Goal: Use online tool/utility: Utilize a website feature to perform a specific function

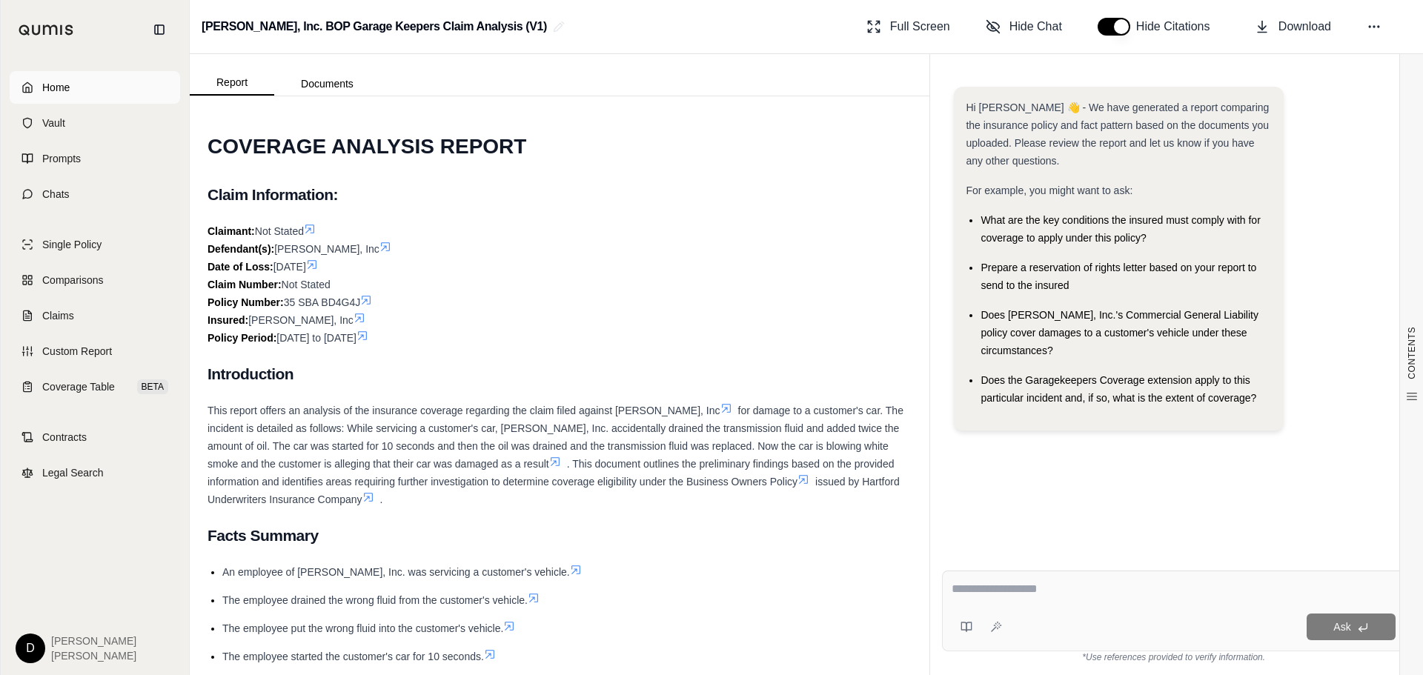
click at [44, 93] on span "Home" at bounding box center [55, 87] width 27 height 15
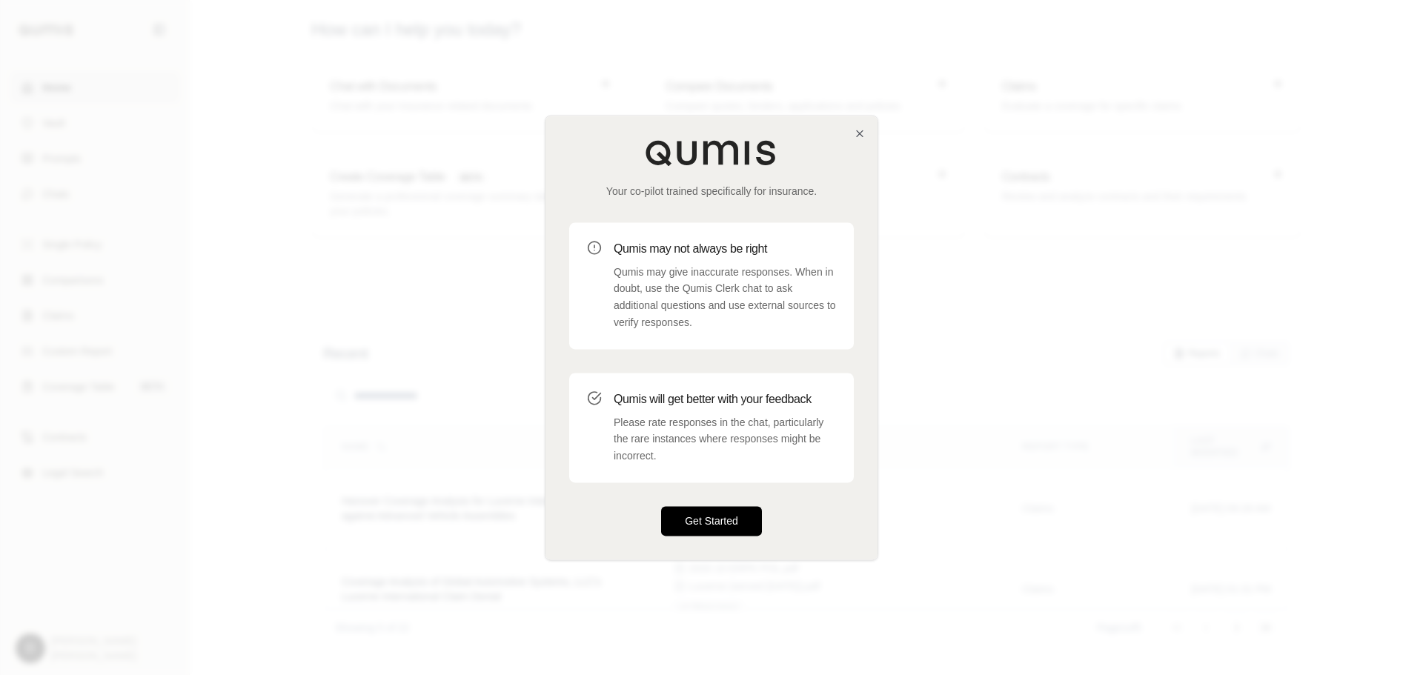
click at [705, 526] on button "Get Started" at bounding box center [711, 521] width 101 height 30
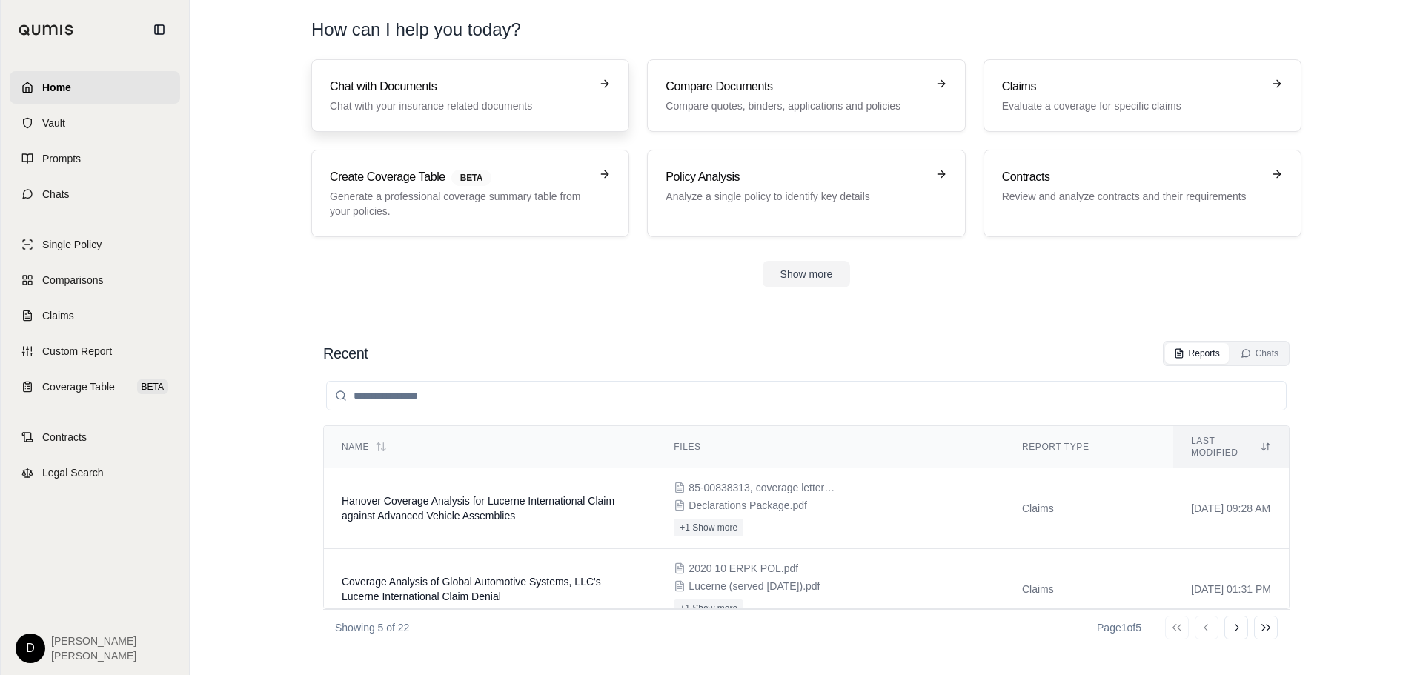
click at [365, 88] on h3 "Chat with Documents" at bounding box center [460, 87] width 260 height 18
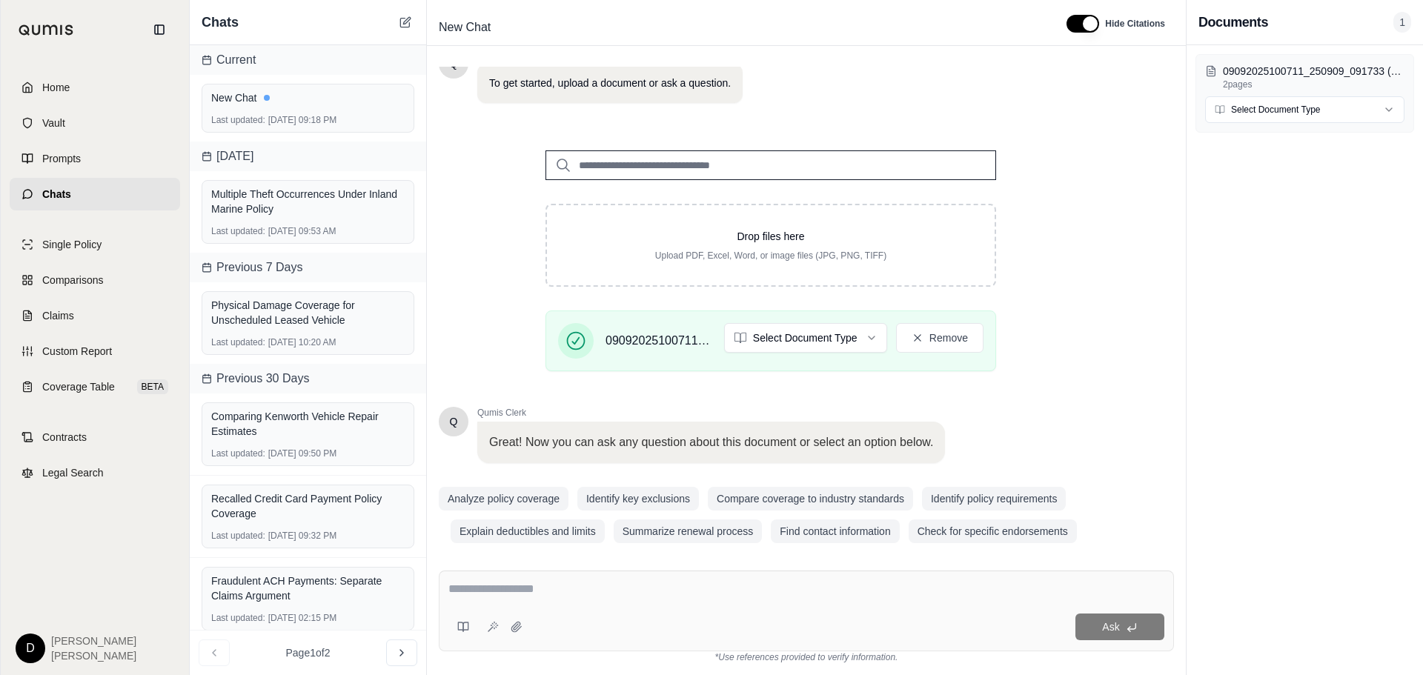
scroll to position [125, 0]
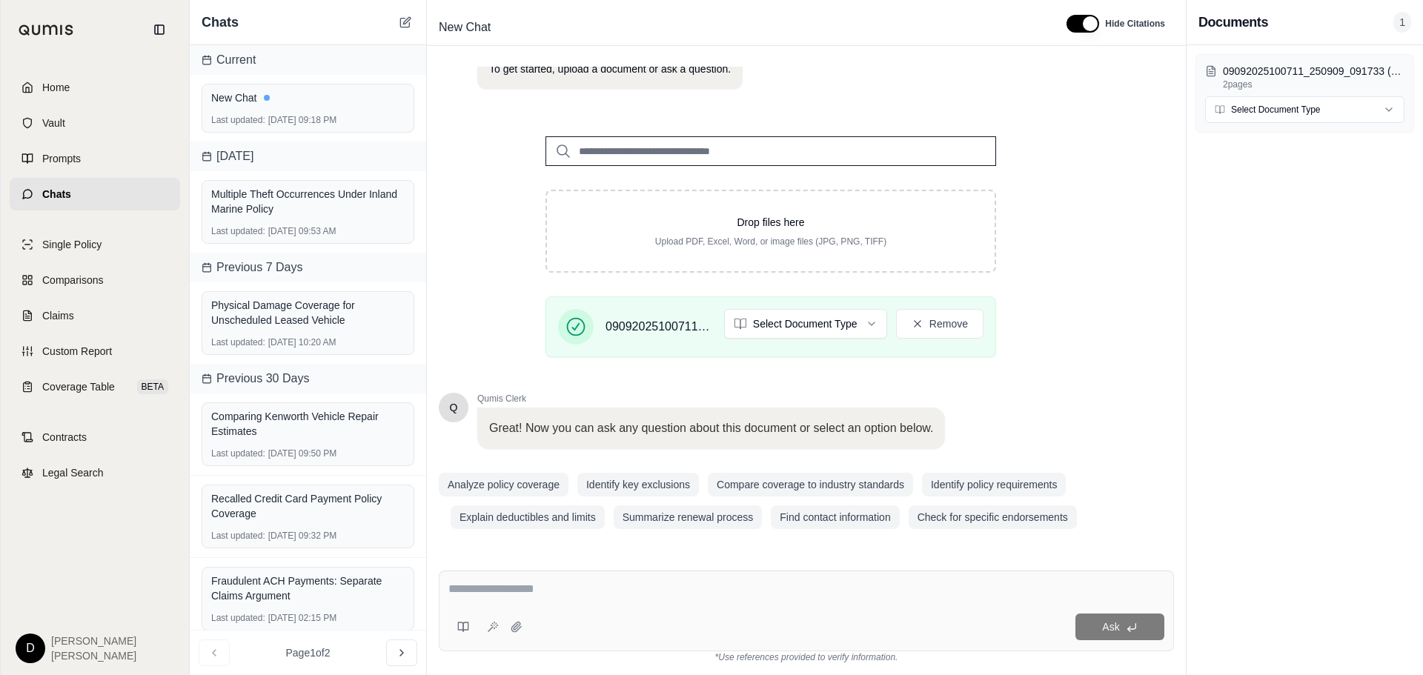
click at [839, 320] on html "Home Vault Prompts Chats Single Policy Comparisons Claims Custom Report Coverag…" at bounding box center [711, 337] width 1423 height 675
click at [519, 586] on textarea at bounding box center [806, 589] width 716 height 18
type textarea "**********"
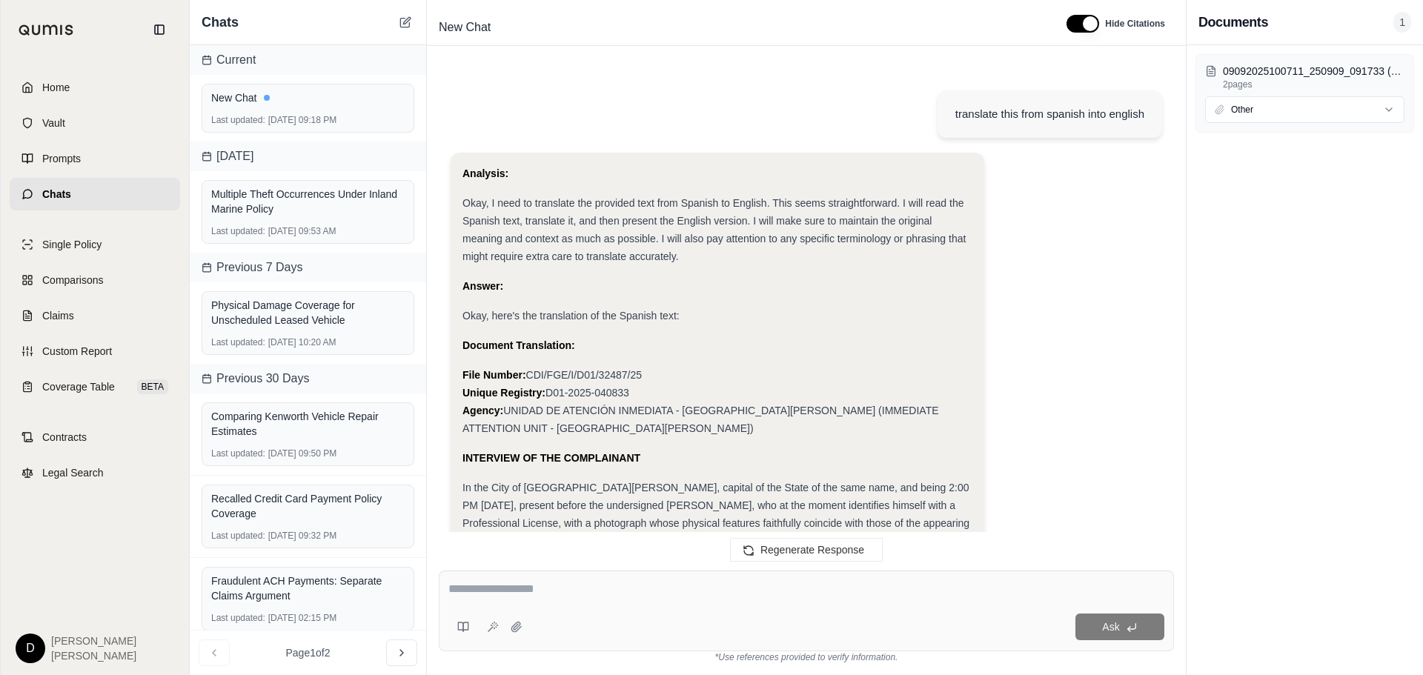
scroll to position [1545, 0]
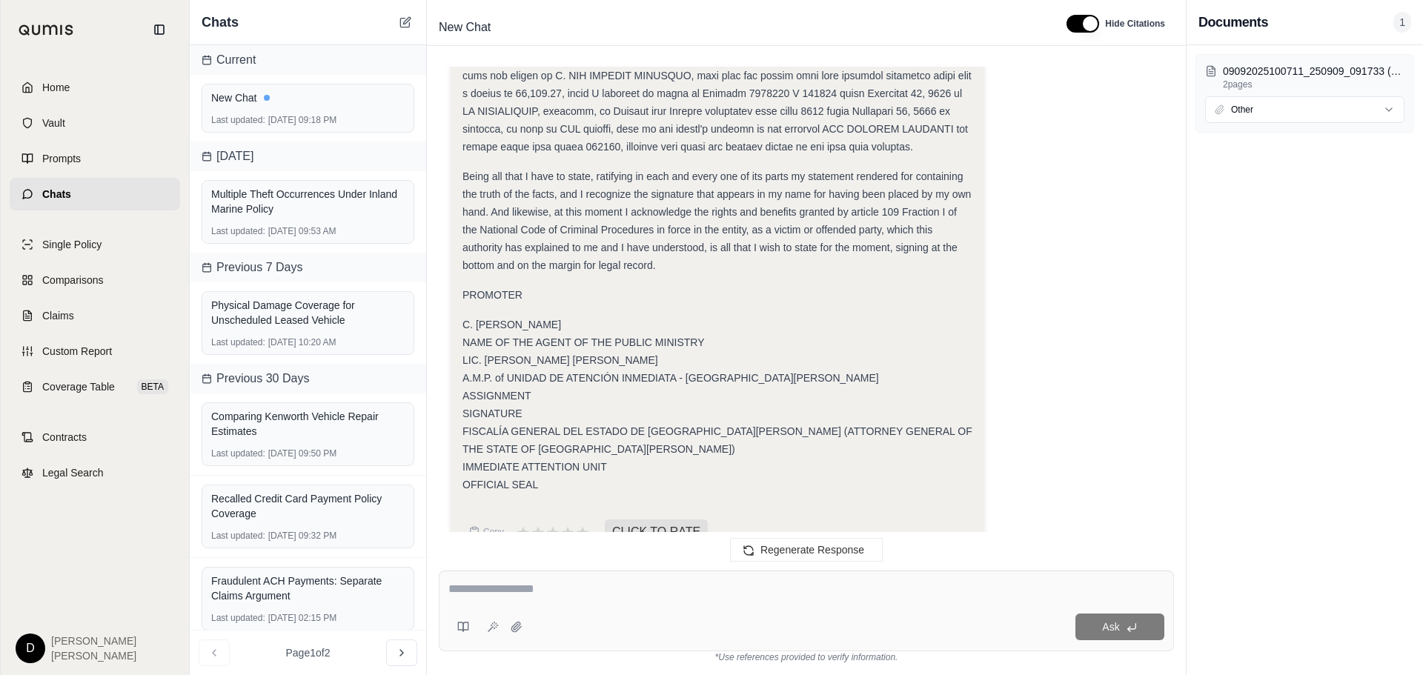
click at [541, 591] on textarea at bounding box center [806, 589] width 716 height 18
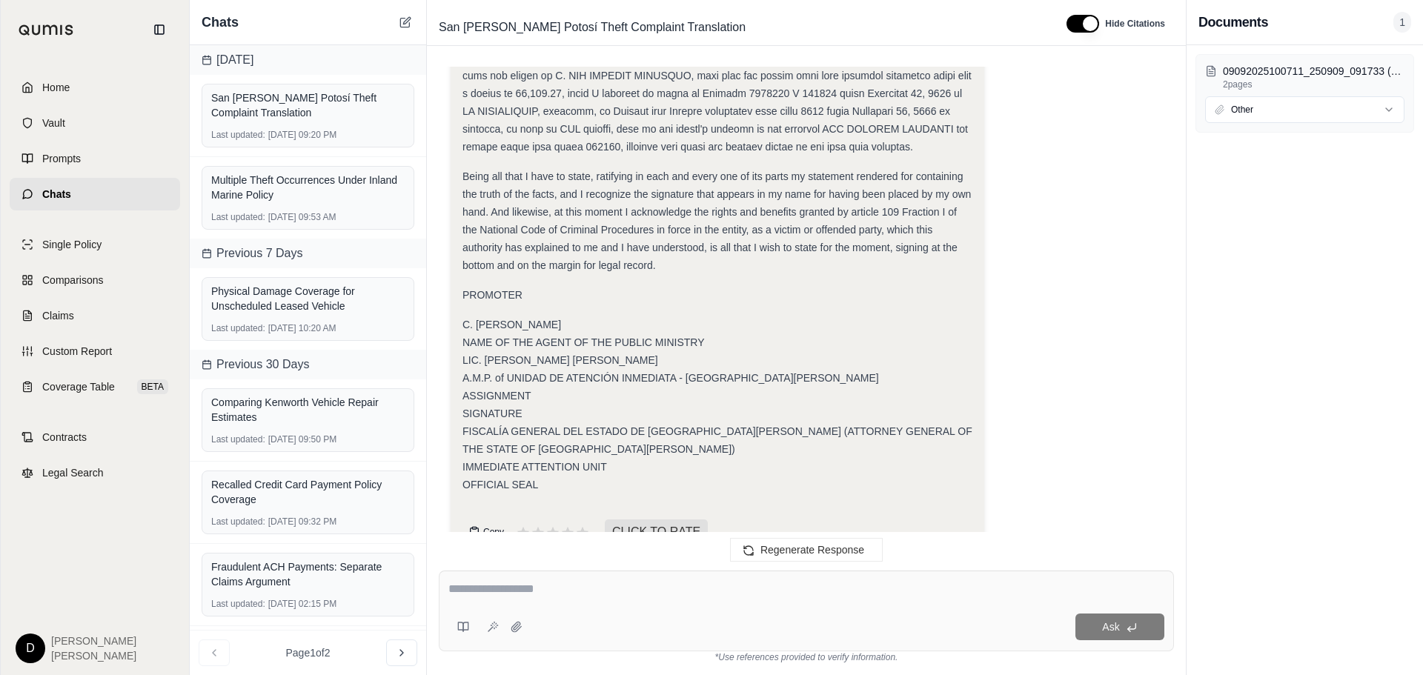
click at [489, 526] on span "Copy" at bounding box center [493, 532] width 21 height 12
drag, startPoint x: 83, startPoint y: 87, endPoint x: 162, endPoint y: 85, distance: 78.6
click at [83, 87] on link "Home" at bounding box center [95, 87] width 170 height 33
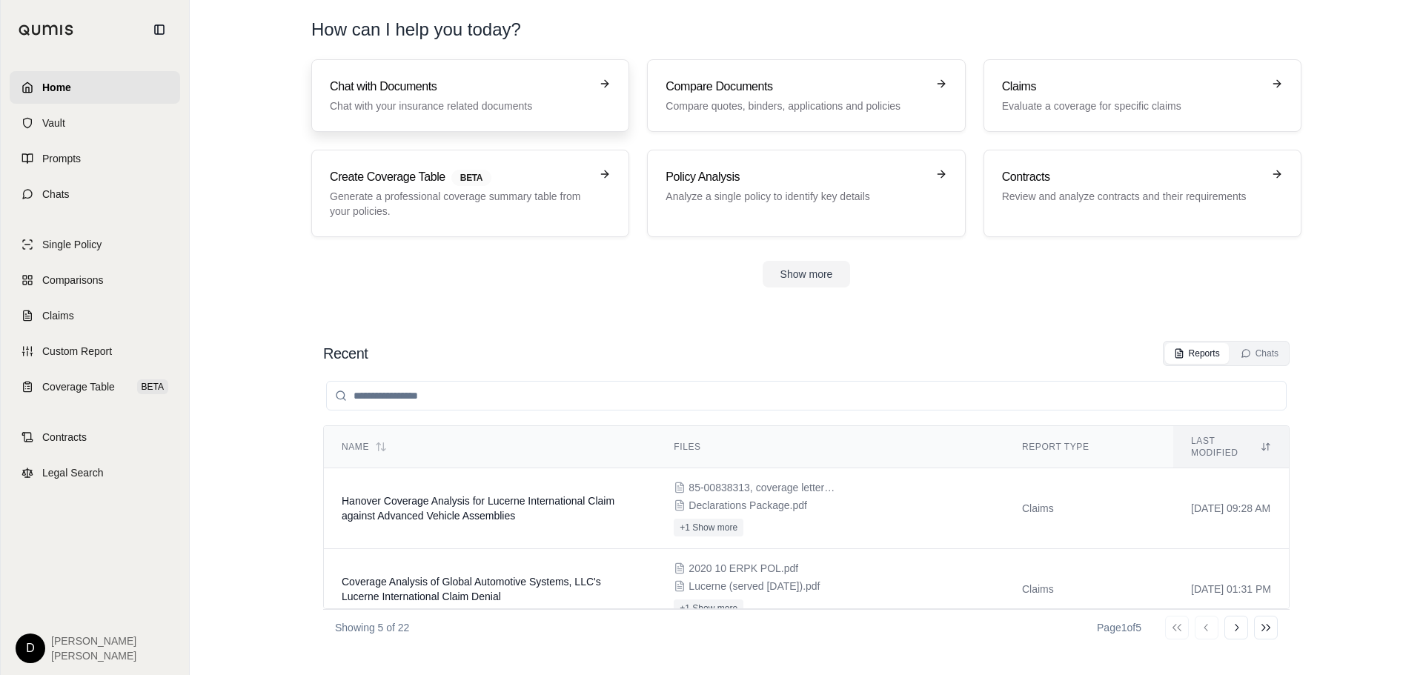
click at [502, 94] on h3 "Chat with Documents" at bounding box center [460, 87] width 260 height 18
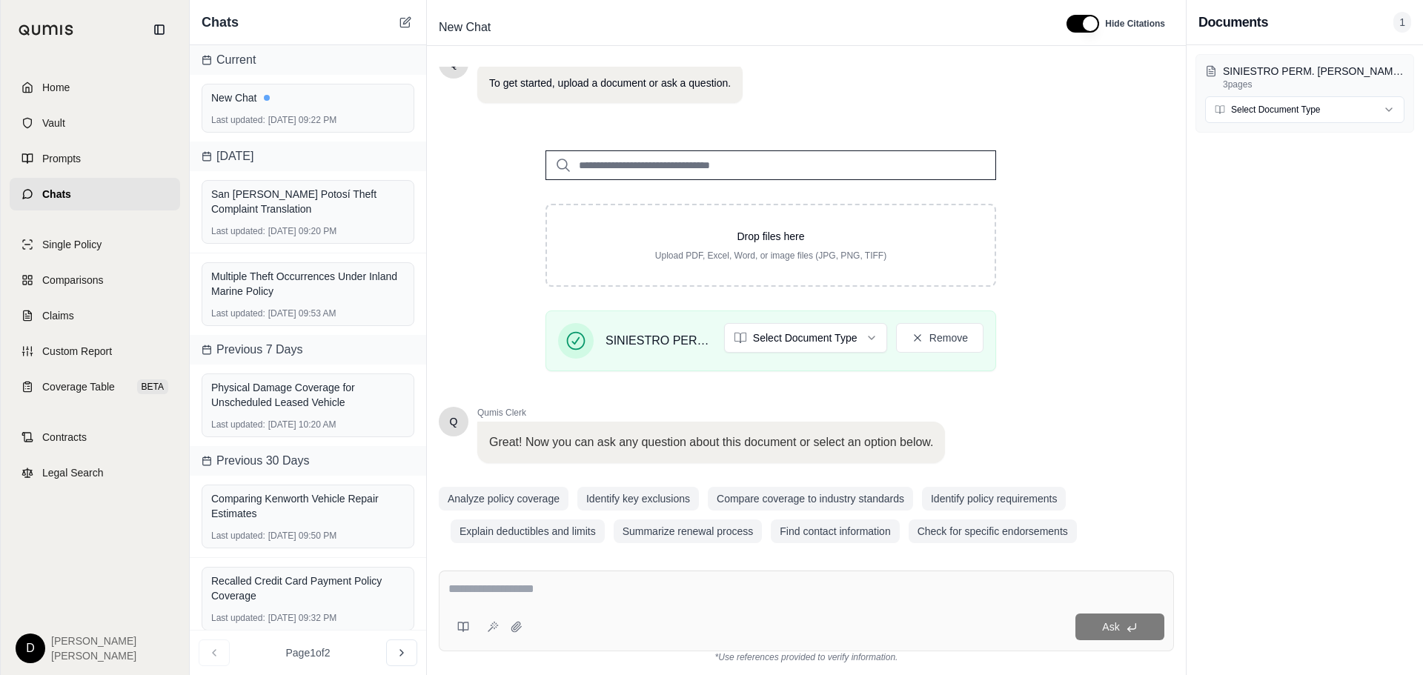
scroll to position [125, 0]
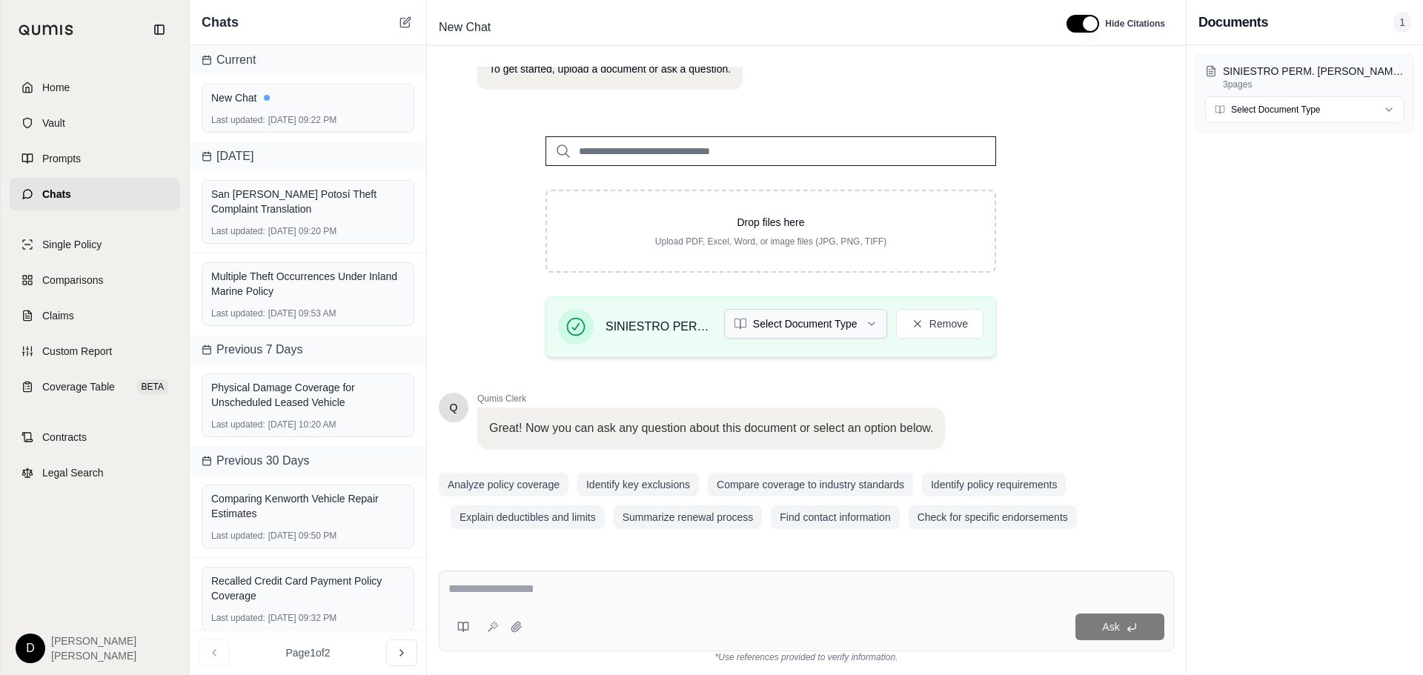
click at [812, 318] on html "Home Vault Prompts Chats Single Policy Comparisons Claims Custom Report Coverag…" at bounding box center [711, 337] width 1423 height 675
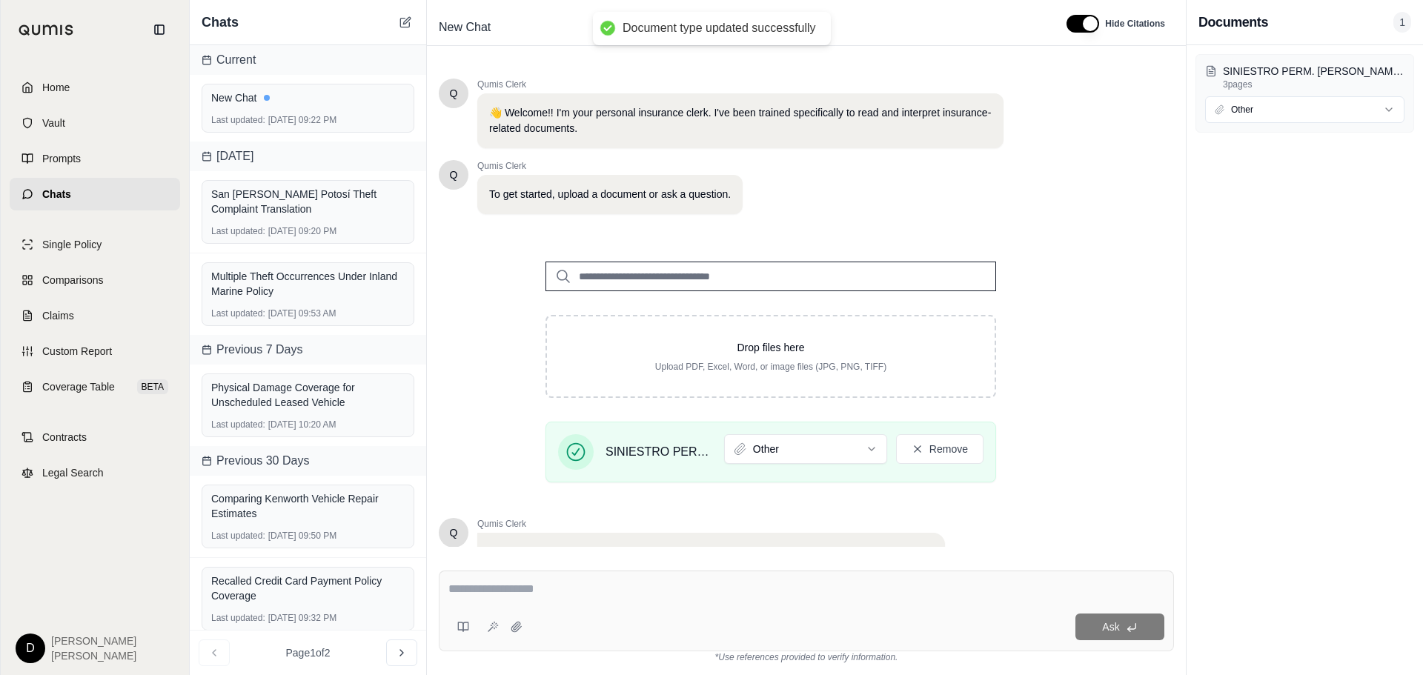
click at [513, 589] on div at bounding box center [806, 591] width 716 height 23
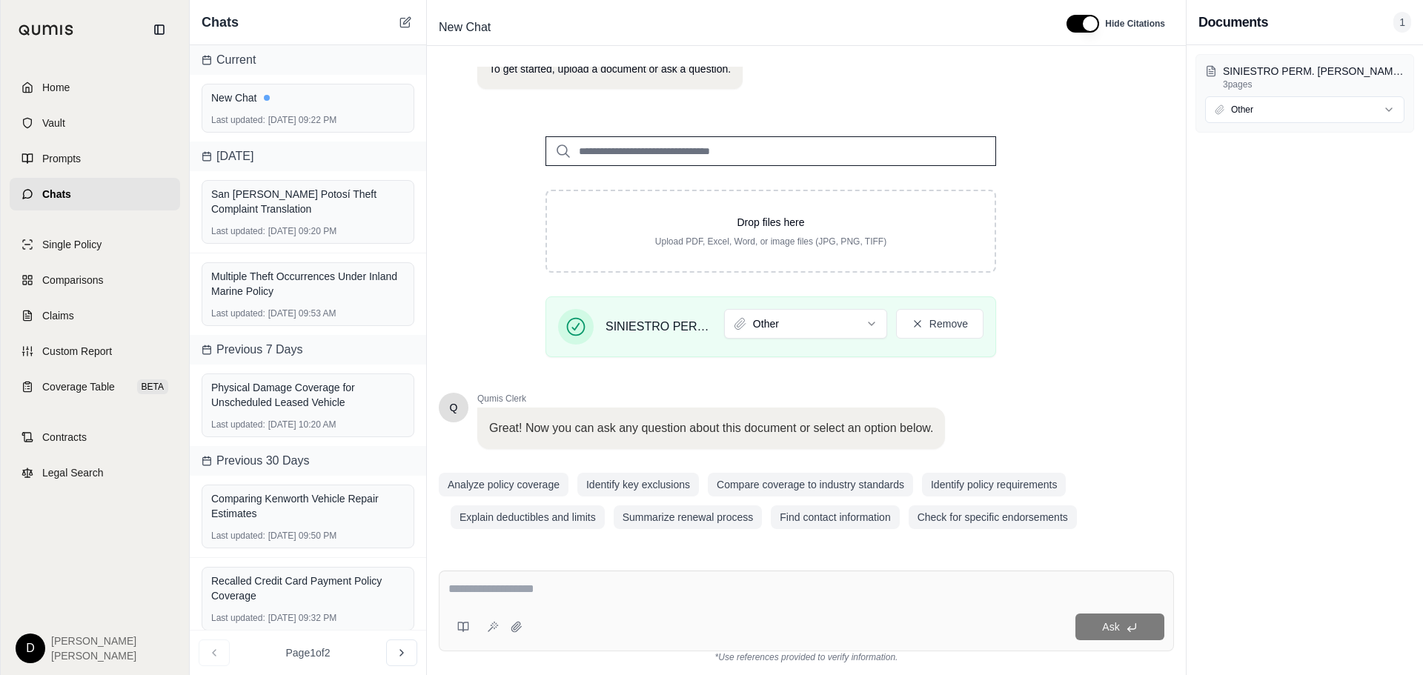
click at [512, 589] on textarea at bounding box center [806, 589] width 716 height 18
type textarea "**********"
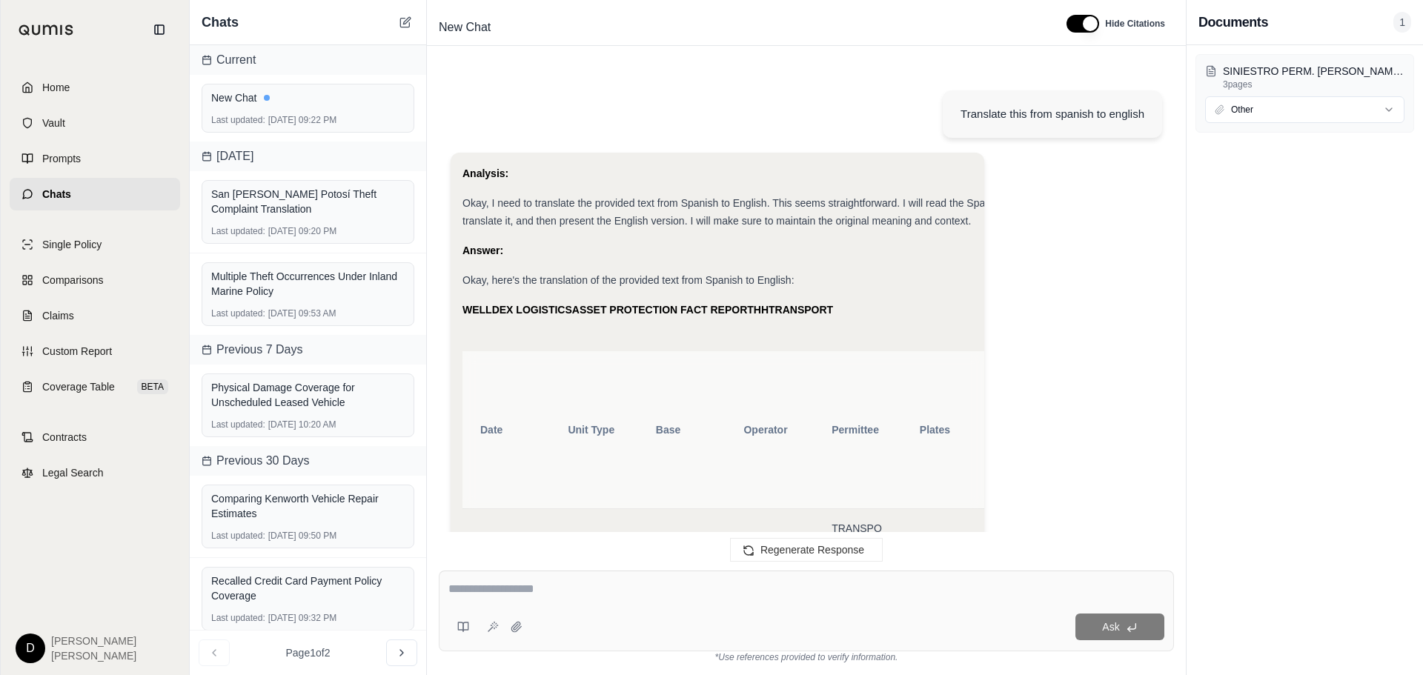
scroll to position [2852, 0]
